Goal: Book appointment/travel/reservation

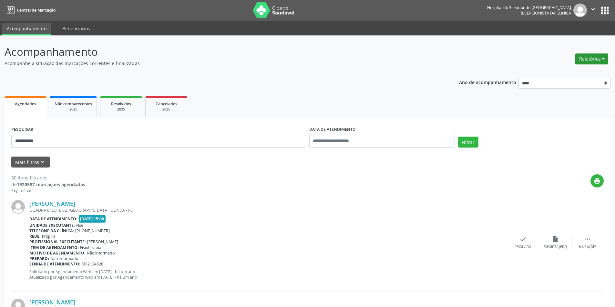
click at [592, 60] on button "Relatórios" at bounding box center [591, 59] width 33 height 11
click at [556, 74] on link "Agendamentos" at bounding box center [573, 72] width 69 height 9
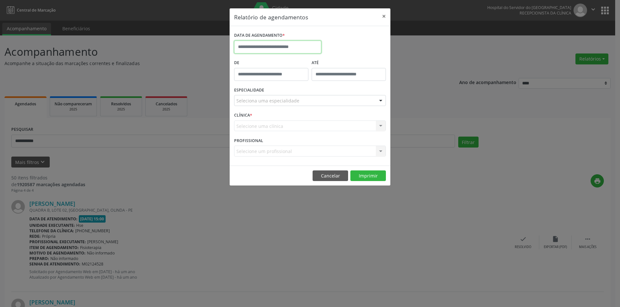
click at [261, 50] on body "**********" at bounding box center [310, 153] width 620 height 307
click at [313, 93] on span "12" at bounding box center [312, 93] width 13 height 13
type input "**********"
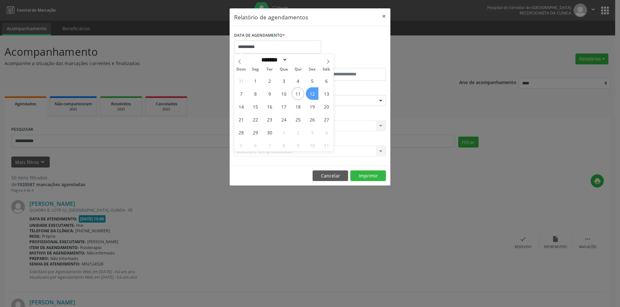
click at [313, 93] on span "12" at bounding box center [312, 93] width 13 height 13
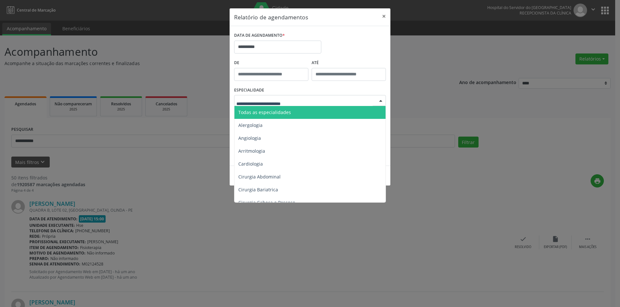
click at [267, 112] on span "Todas as especialidades" at bounding box center [264, 112] width 53 height 6
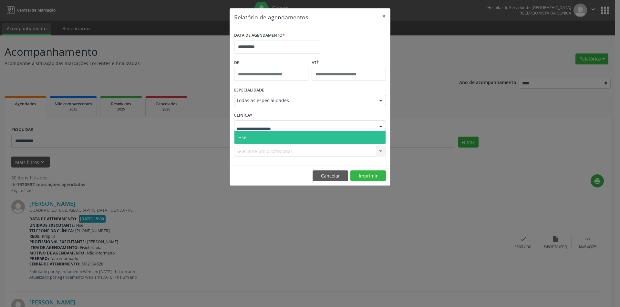
click at [255, 136] on span "Hse" at bounding box center [309, 137] width 151 height 13
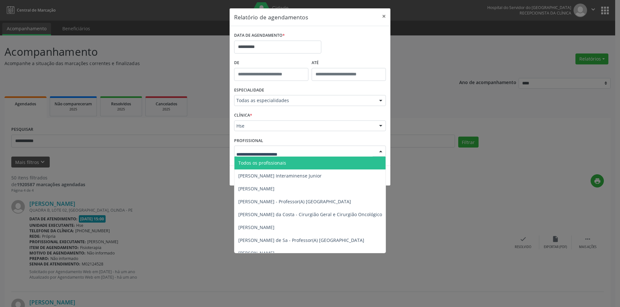
click at [263, 162] on span "Todos os profissionais" at bounding box center [262, 163] width 48 height 6
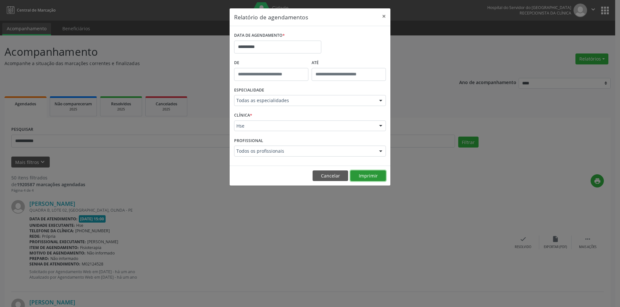
click at [362, 175] on button "Imprimir" at bounding box center [367, 176] width 35 height 11
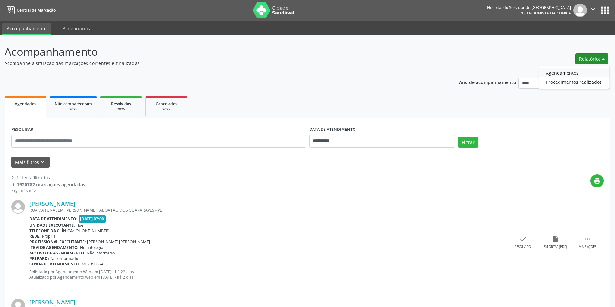
click at [550, 75] on link "Agendamentos" at bounding box center [573, 72] width 69 height 9
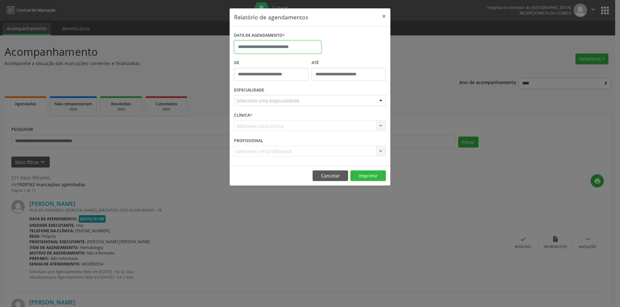
click at [254, 47] on input "text" at bounding box center [277, 47] width 87 height 13
click at [311, 95] on span "12" at bounding box center [312, 93] width 13 height 13
type input "**********"
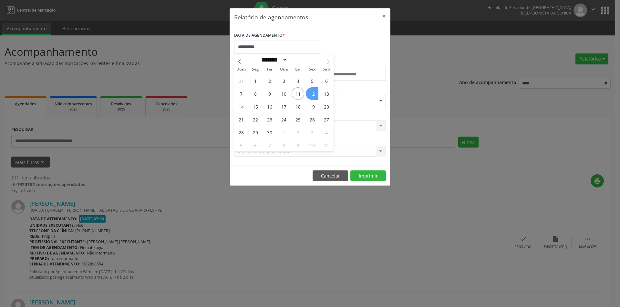
click at [311, 95] on span "12" at bounding box center [312, 93] width 13 height 13
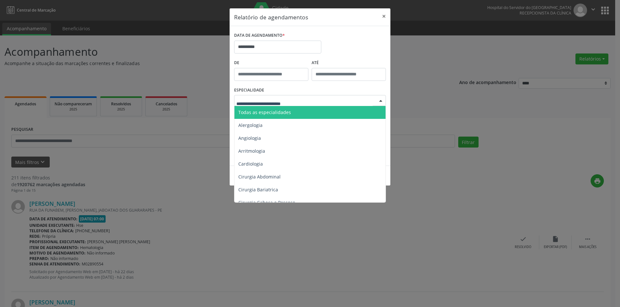
click at [281, 112] on span "Todas as especialidades" at bounding box center [264, 112] width 53 height 6
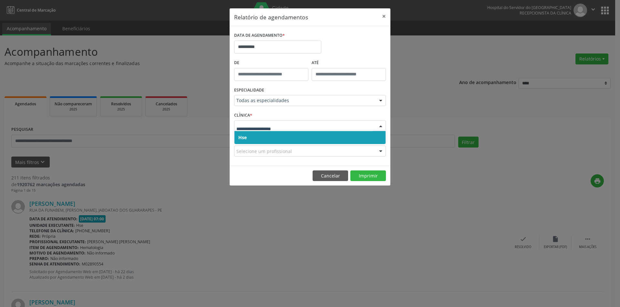
click at [264, 137] on span "Hse" at bounding box center [309, 137] width 151 height 13
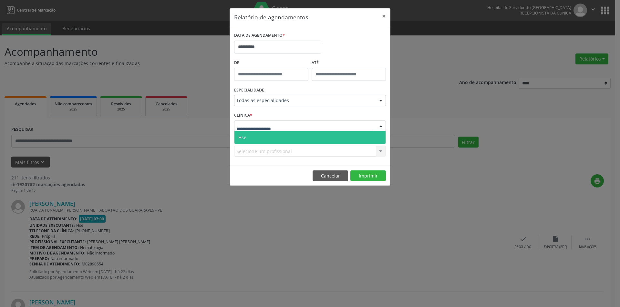
drag, startPoint x: 262, startPoint y: 136, endPoint x: 263, endPoint y: 166, distance: 29.4
click at [262, 136] on span "Hse" at bounding box center [309, 137] width 151 height 13
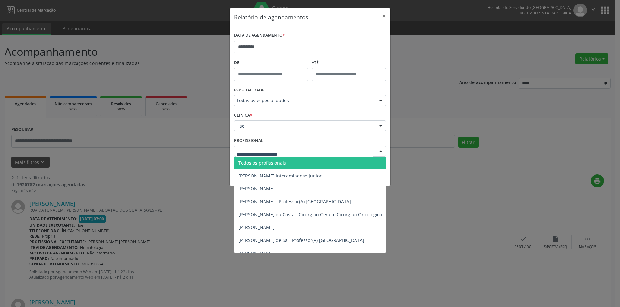
click at [261, 163] on span "Todos os profissionais" at bounding box center [262, 163] width 48 height 6
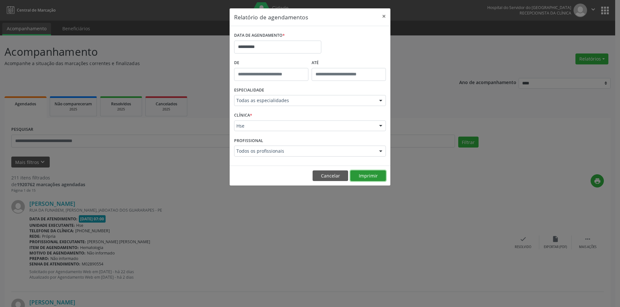
click at [364, 178] on button "Imprimir" at bounding box center [367, 176] width 35 height 11
